Goal: Task Accomplishment & Management: Manage account settings

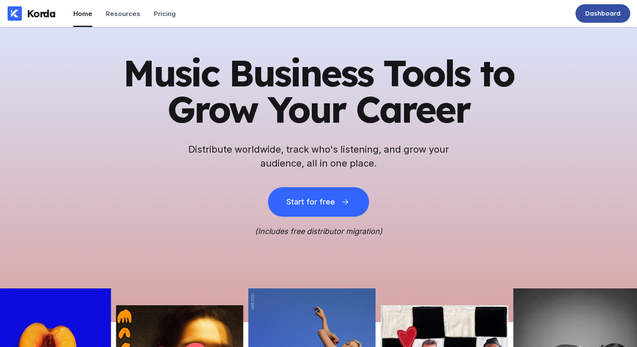
click at [588, 13] on div "Dashboard" at bounding box center [602, 13] width 35 height 8
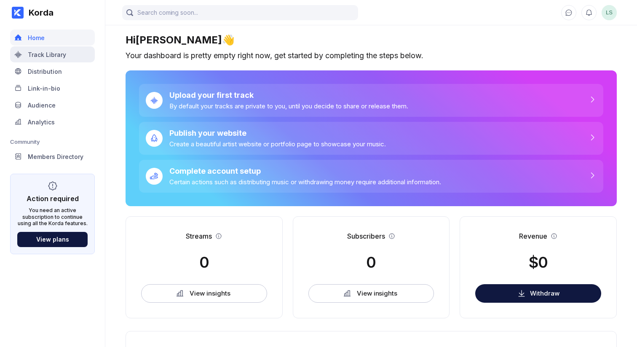
click at [56, 58] on div "Track Library" at bounding box center [52, 54] width 85 height 16
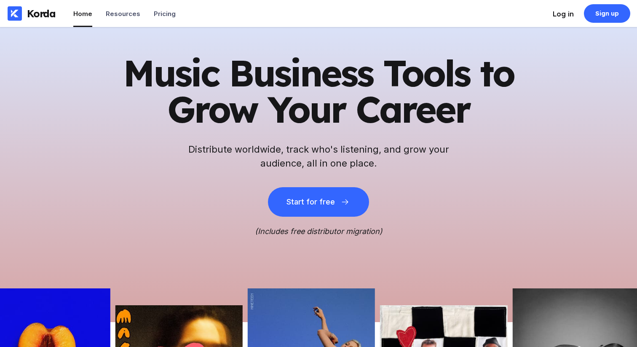
click at [568, 16] on div "Log in" at bounding box center [563, 14] width 21 height 8
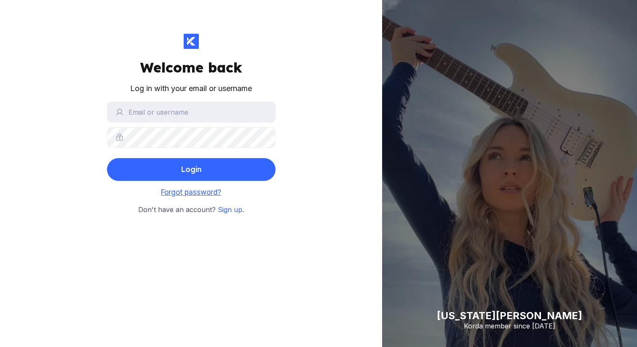
click at [198, 193] on span "Forgot password?" at bounding box center [191, 192] width 60 height 8
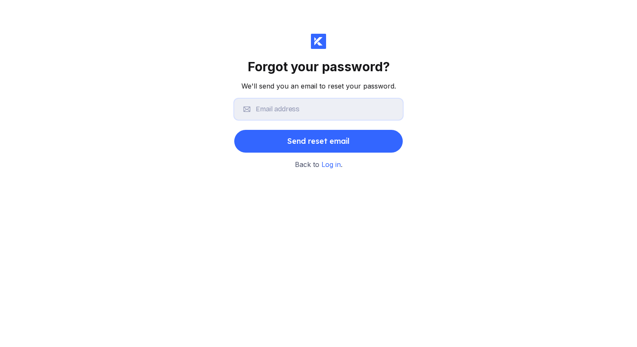
click at [294, 111] on input "text" at bounding box center [318, 109] width 169 height 21
type input "[EMAIL_ADDRESS][DOMAIN_NAME]"
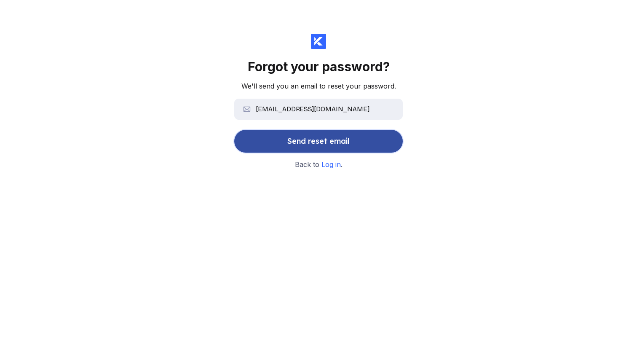
click at [316, 147] on div "Send reset email" at bounding box center [318, 141] width 62 height 17
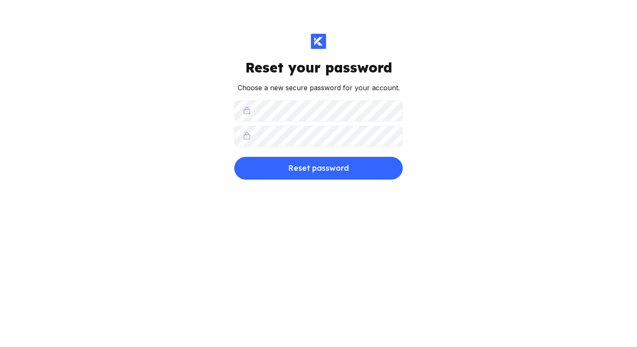
click at [197, 153] on div "Reset your password Choose a new secure password for your account. Reset passwo…" at bounding box center [318, 173] width 382 height 347
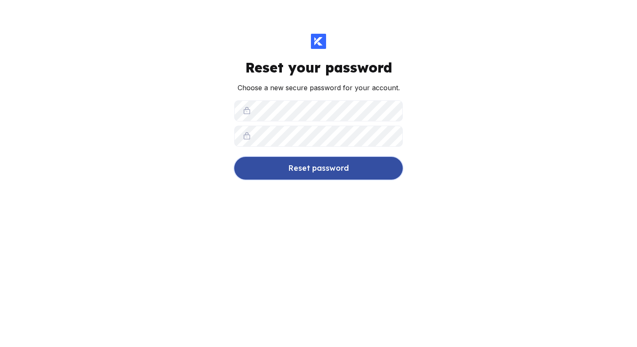
click at [247, 172] on button "Reset password" at bounding box center [318, 168] width 169 height 23
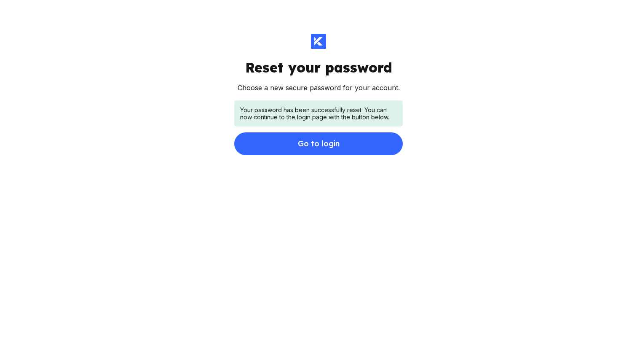
click at [541, 120] on div "Reset your password Choose a new secure password for your account. Your passwor…" at bounding box center [318, 173] width 637 height 347
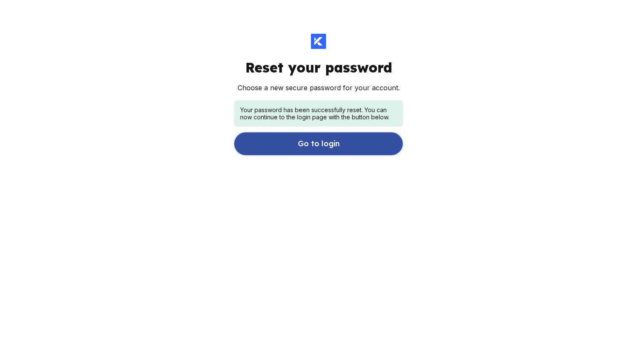
click at [357, 151] on button "Go to login" at bounding box center [318, 143] width 169 height 23
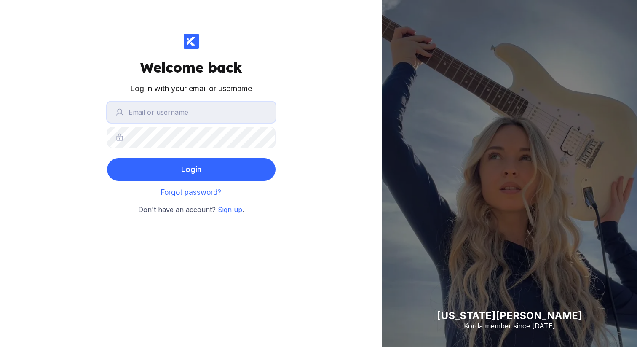
click at [164, 118] on input "text" at bounding box center [191, 112] width 169 height 21
type input "malimccalla"
click at [86, 175] on div "Welcome back Log in with your email or username malimccalla Login Forgot passwo…" at bounding box center [191, 173] width 382 height 347
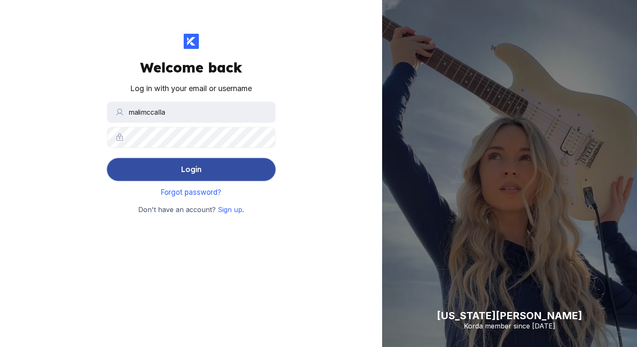
click at [145, 173] on button "Login" at bounding box center [191, 169] width 169 height 23
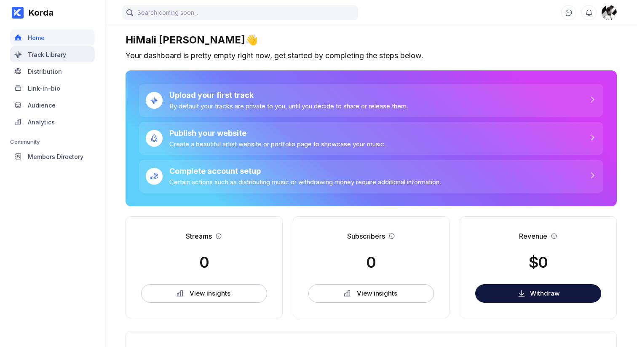
click at [42, 49] on div "Track Library" at bounding box center [52, 54] width 85 height 16
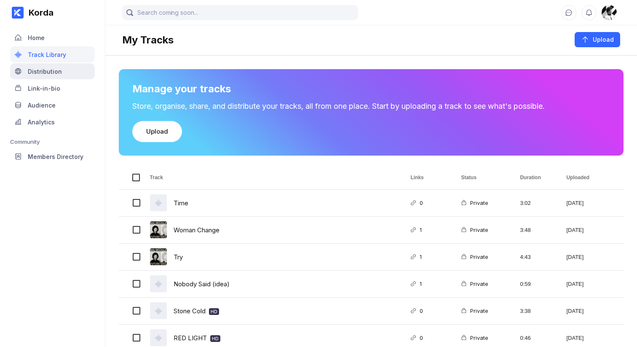
click at [40, 70] on div "Distribution" at bounding box center [45, 71] width 34 height 7
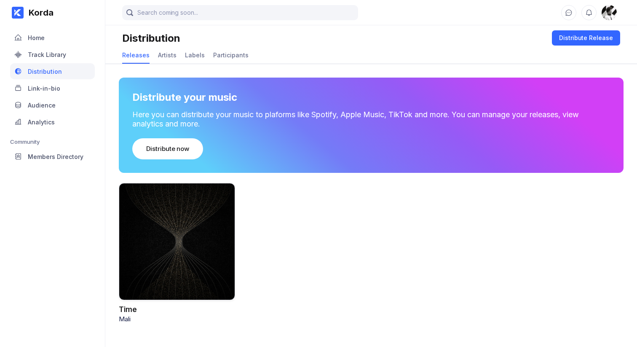
click at [191, 244] on div at bounding box center [177, 241] width 116 height 117
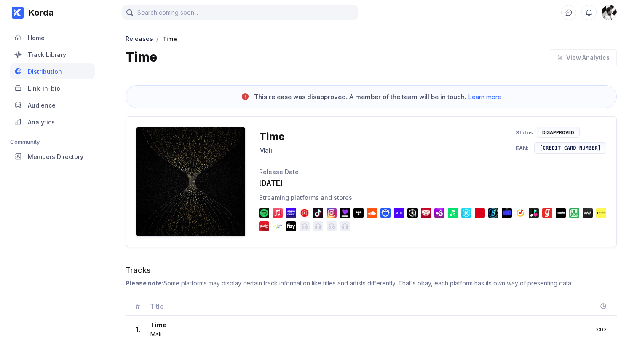
click at [311, 99] on div "This release was disapproved. A member of the team will be in touch. Learn more" at bounding box center [377, 97] width 247 height 8
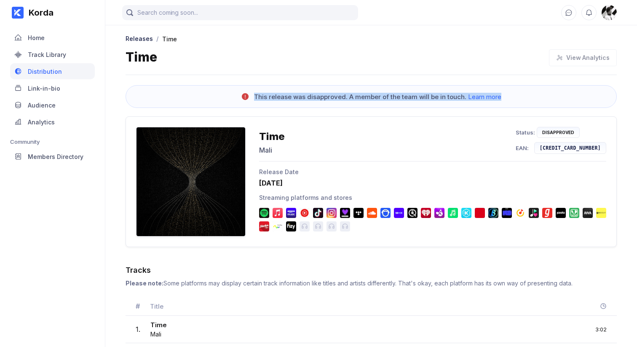
click at [327, 94] on div "This release was disapproved. A member of the team will be in touch. Learn more" at bounding box center [377, 97] width 247 height 8
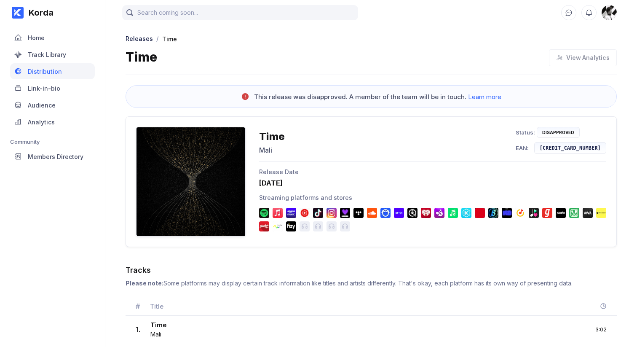
click at [327, 94] on div "This release was disapproved. A member of the team will be in touch. Learn more" at bounding box center [377, 97] width 247 height 8
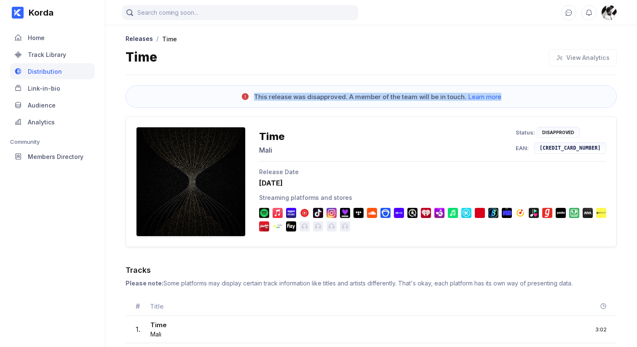
click at [336, 97] on div "This release was disapproved. A member of the team will be in touch. Learn more" at bounding box center [377, 97] width 247 height 8
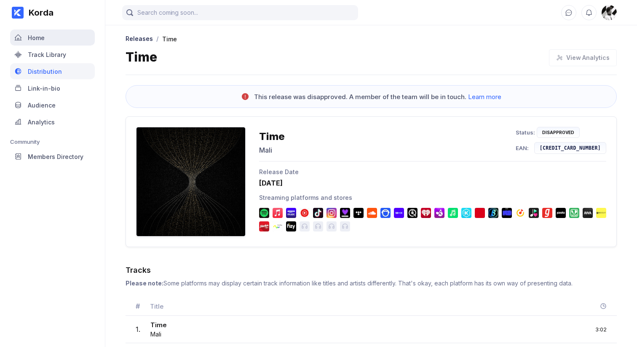
click at [51, 32] on div "Home" at bounding box center [52, 37] width 85 height 16
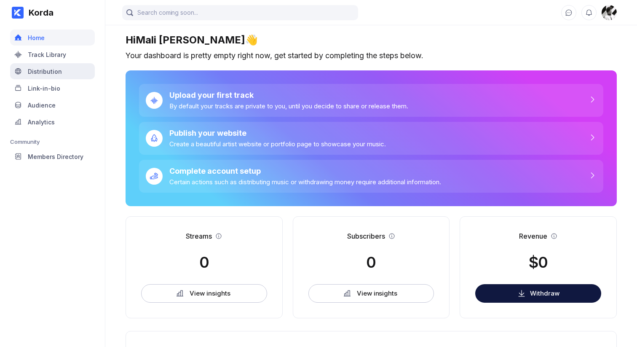
click at [54, 73] on div "Distribution" at bounding box center [45, 71] width 34 height 7
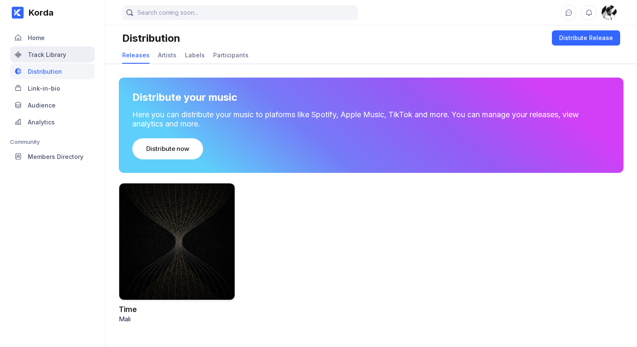
click at [52, 58] on div "Track Library" at bounding box center [52, 54] width 85 height 16
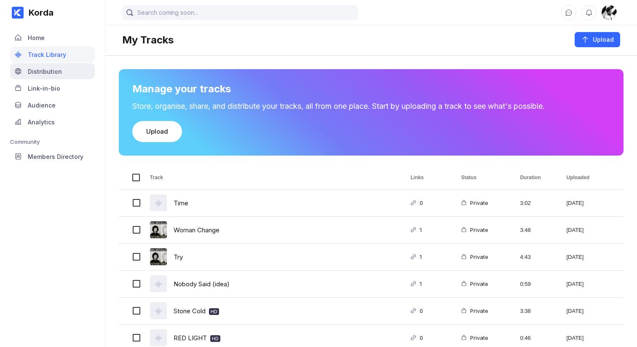
click at [54, 72] on div "Distribution" at bounding box center [45, 71] width 34 height 7
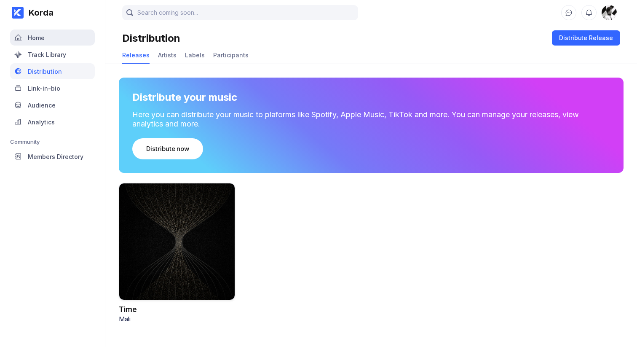
click at [44, 33] on div "Home" at bounding box center [52, 37] width 85 height 16
